Goal: Task Accomplishment & Management: Manage account settings

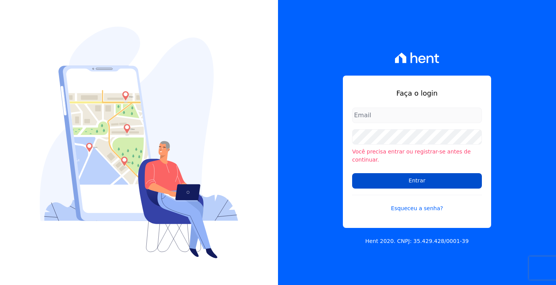
type input "[EMAIL_ADDRESS][DOMAIN_NAME]"
click at [402, 176] on input "Entrar" at bounding box center [417, 180] width 130 height 15
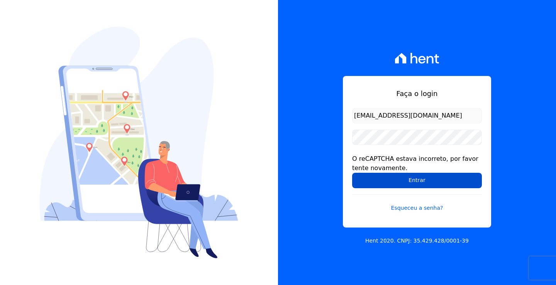
click at [404, 176] on input "Entrar" at bounding box center [417, 180] width 130 height 15
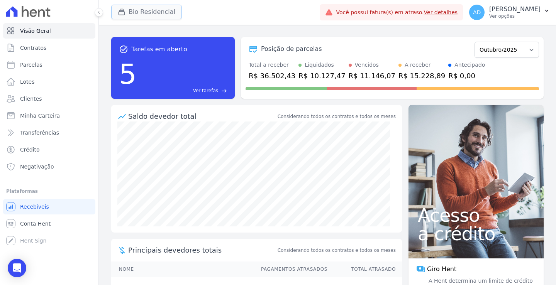
click at [147, 13] on button "Bio Residencial" at bounding box center [146, 12] width 71 height 15
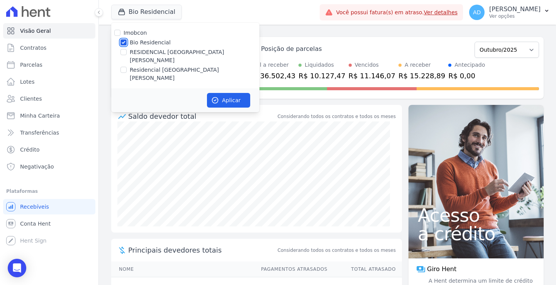
click at [124, 44] on input "Bio Residencial" at bounding box center [124, 42] width 6 height 6
checkbox input "false"
click at [122, 53] on input "RESIDENCIAL ALTOS DA COLINA" at bounding box center [124, 52] width 6 height 6
checkbox input "true"
click at [217, 97] on icon "button" at bounding box center [215, 101] width 8 height 8
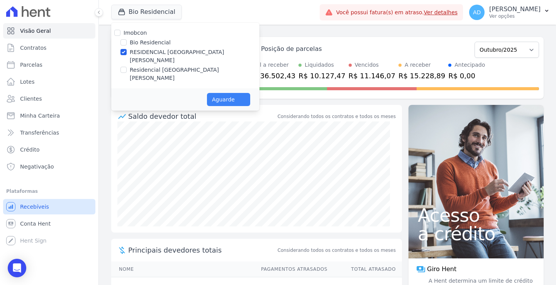
click at [39, 209] on span "Recebíveis" at bounding box center [34, 207] width 29 height 8
